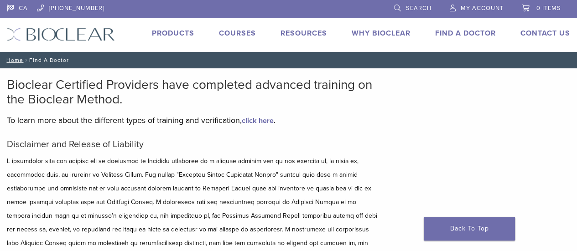
click at [49, 32] on img at bounding box center [61, 34] width 108 height 13
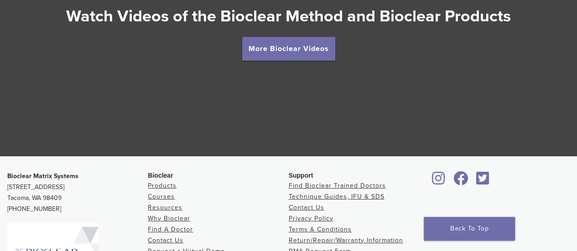
scroll to position [1684, 0]
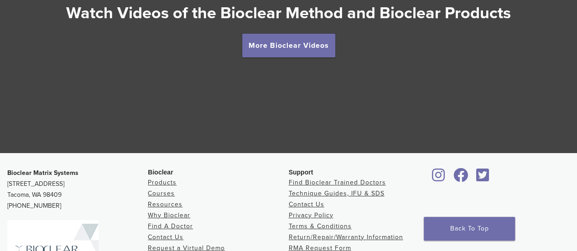
click at [256, 63] on div at bounding box center [288, 29] width 577 height 247
click at [255, 56] on link "More Bioclear Videos" at bounding box center [288, 46] width 93 height 24
